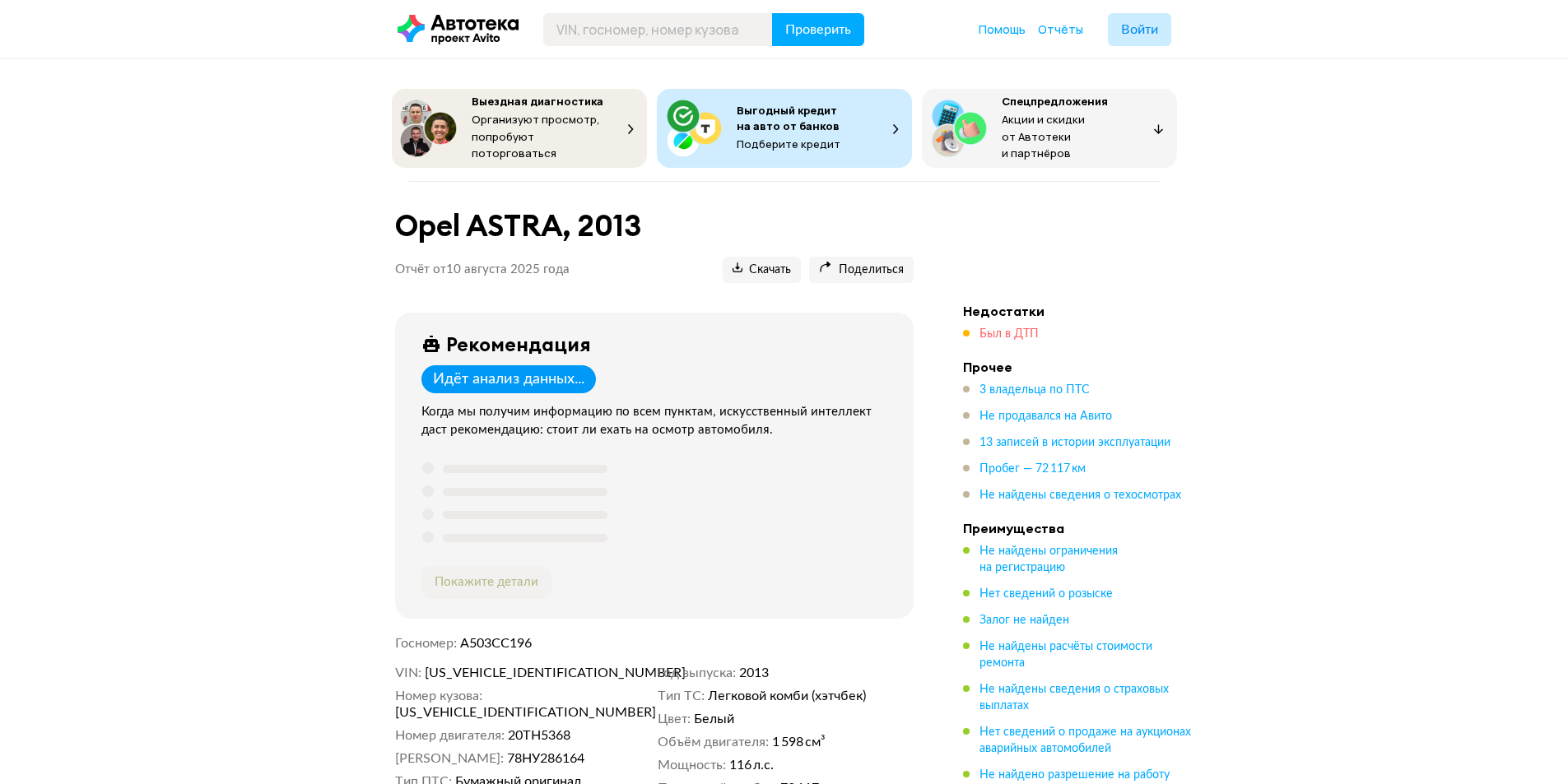
click at [1009, 330] on span "Был в ДТП" at bounding box center [1009, 334] width 59 height 12
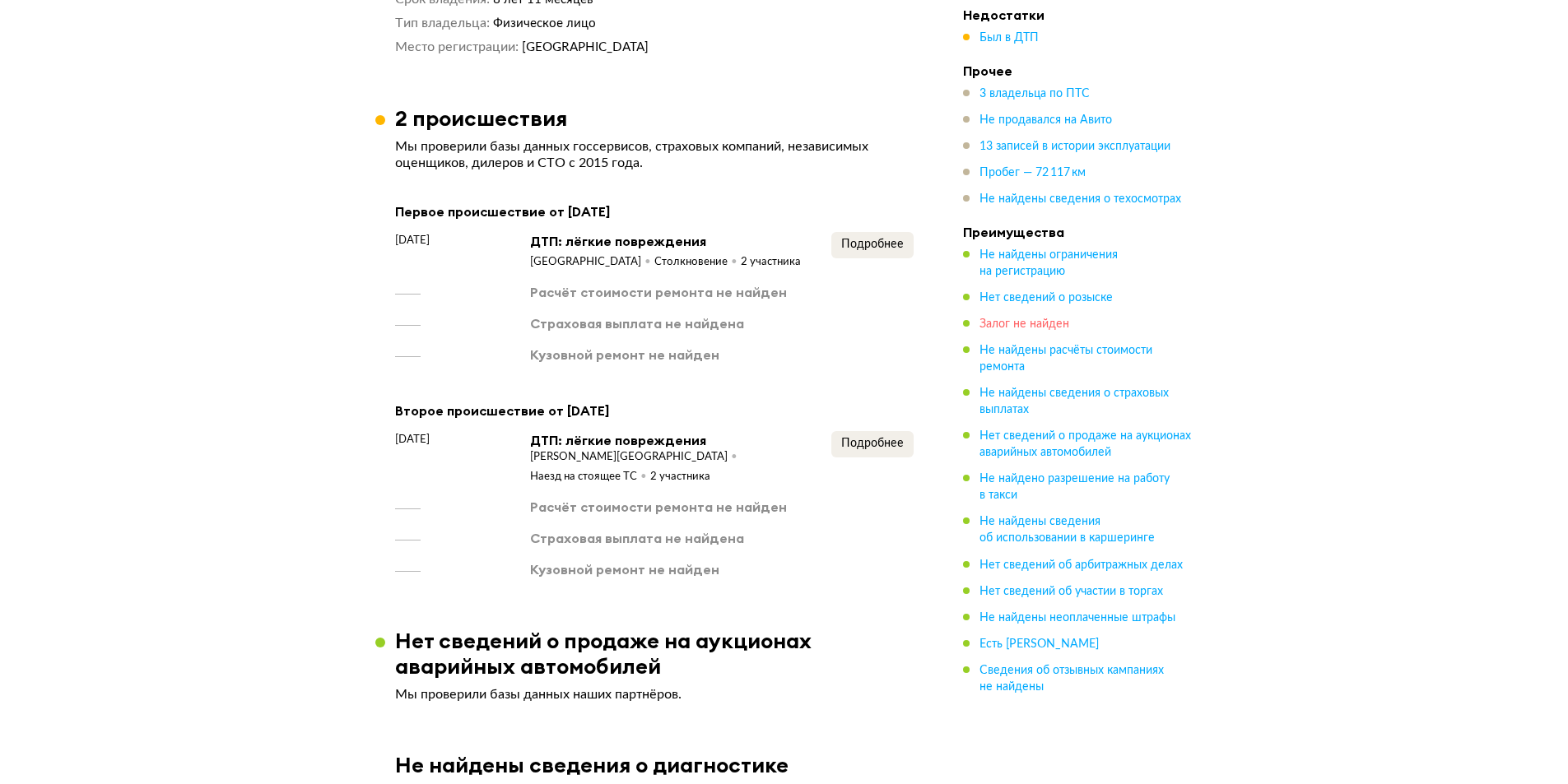
scroll to position [1750, 0]
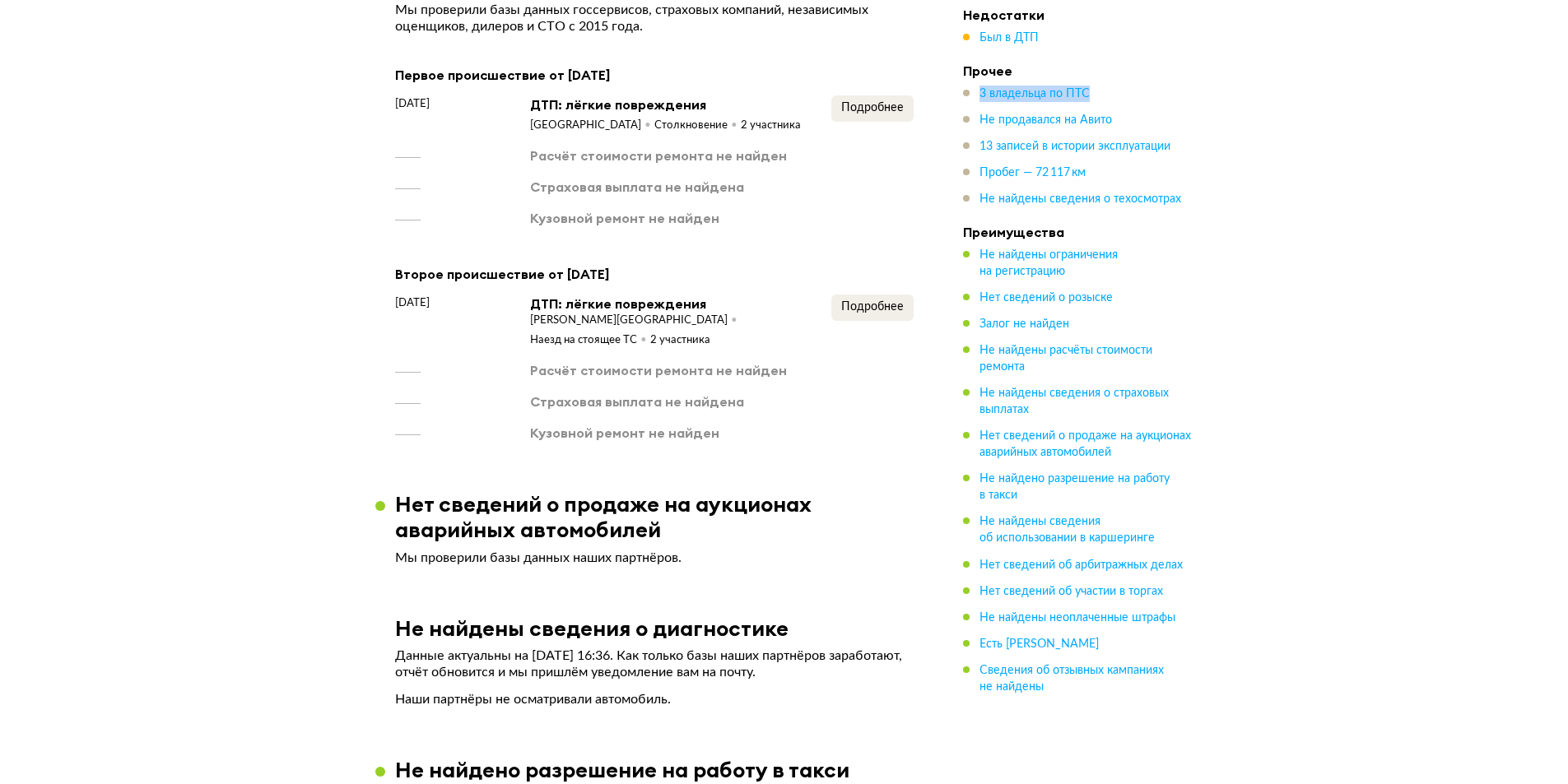
drag, startPoint x: 1096, startPoint y: 88, endPoint x: 1065, endPoint y: 84, distance: 31.3
click at [1065, 84] on li "Прочее 3 владельца по ПТС Не продавался на Авито 13 записей в истории эксплуата…" at bounding box center [1079, 135] width 231 height 145
click at [1065, 93] on span "3 владельца по ПТС" at bounding box center [1034, 94] width 110 height 12
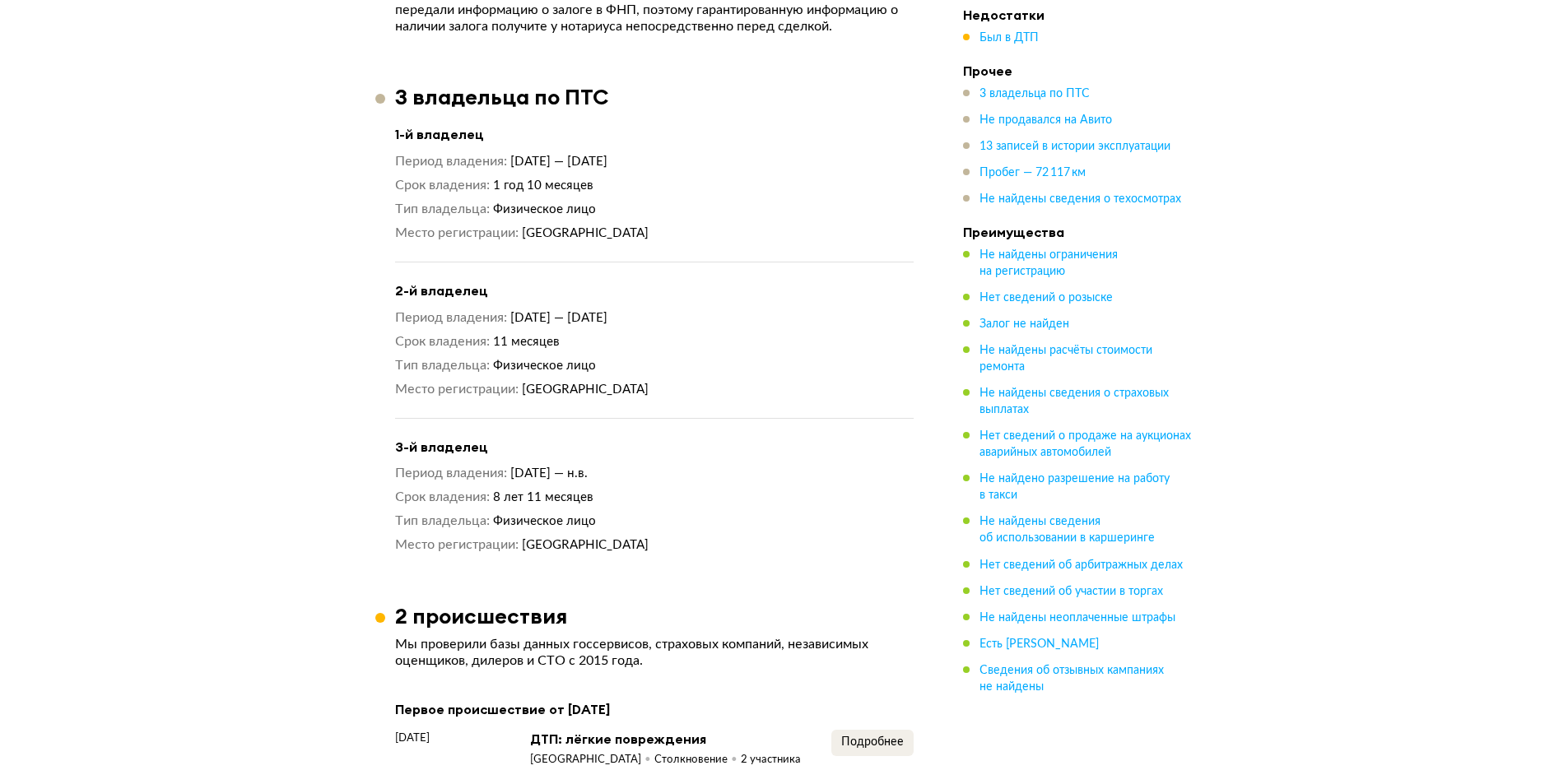
scroll to position [1114, 0]
